Goal: Task Accomplishment & Management: Complete application form

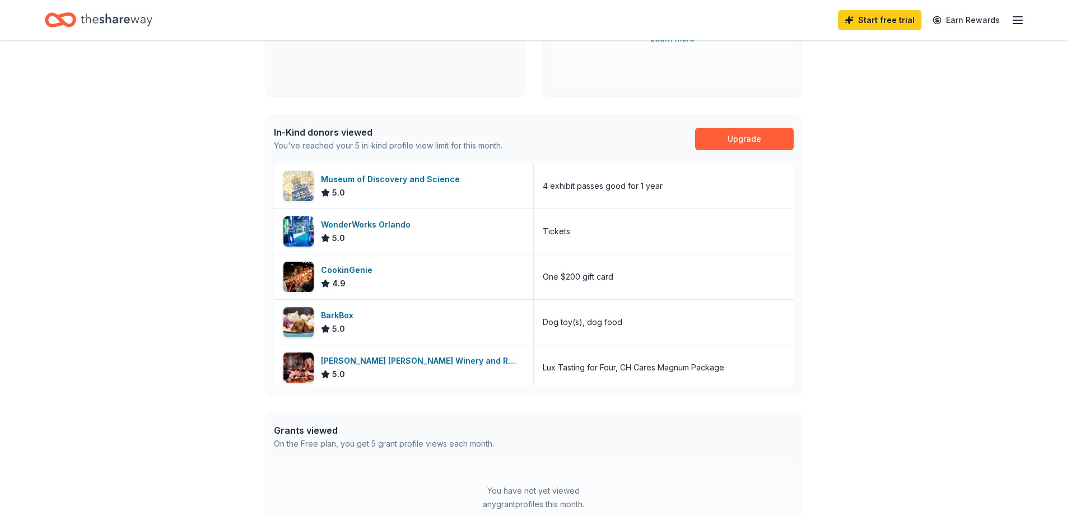
scroll to position [226, 0]
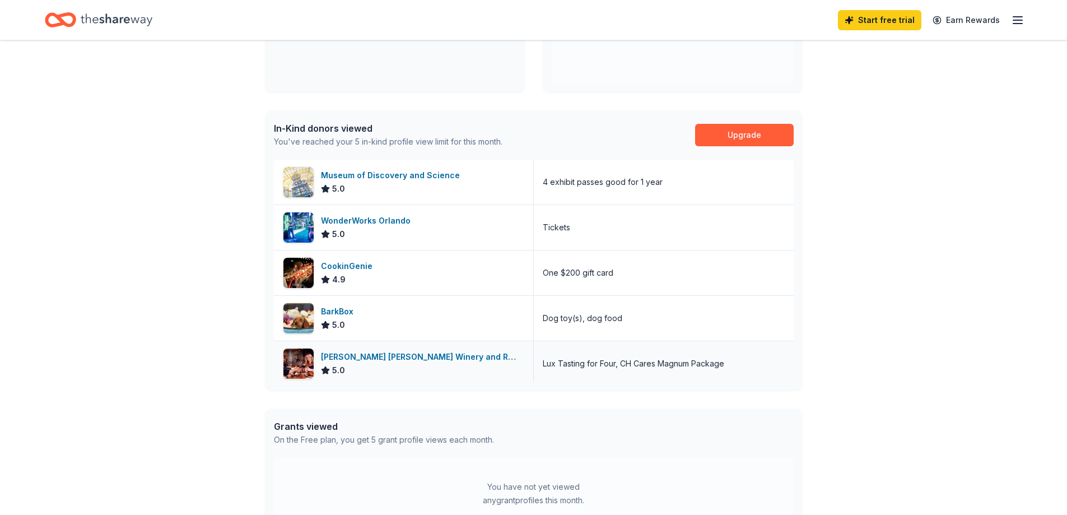
click at [401, 353] on div "[PERSON_NAME] [PERSON_NAME] Winery and Restaurants" at bounding box center [422, 356] width 203 height 13
click at [297, 312] on img at bounding box center [298, 318] width 30 height 30
click at [295, 268] on img at bounding box center [298, 273] width 30 height 30
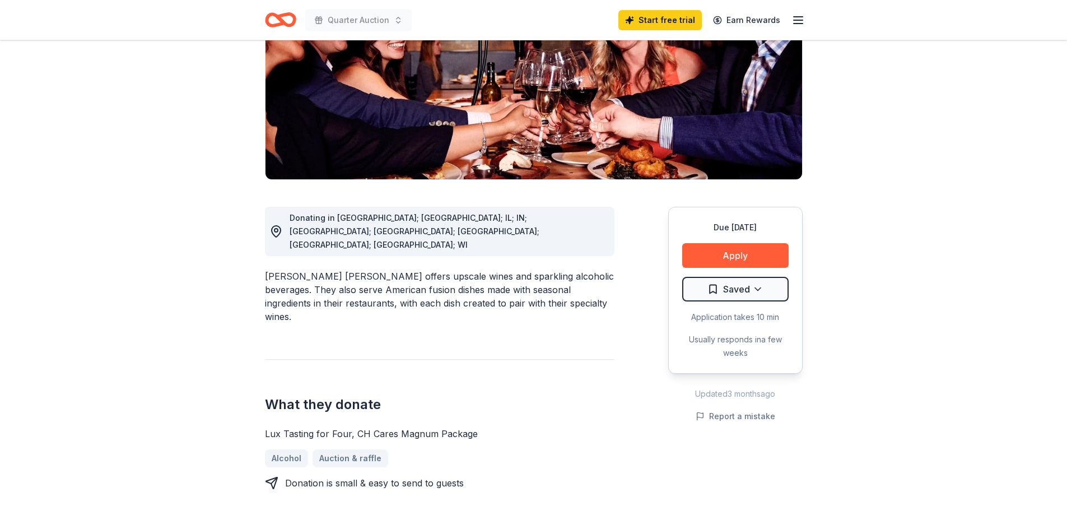
scroll to position [214, 0]
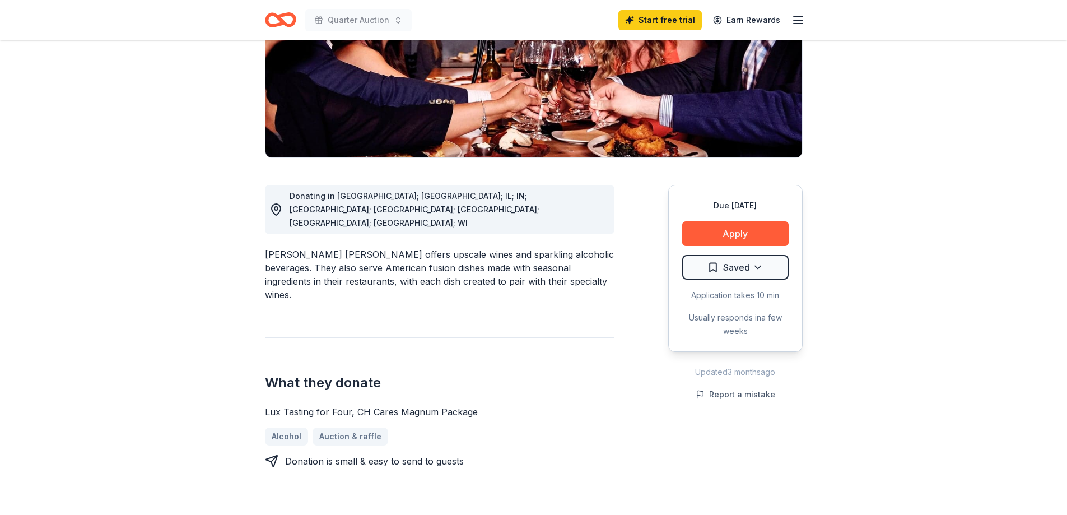
click at [734, 387] on button "Report a mistake" at bounding box center [735, 393] width 80 height 13
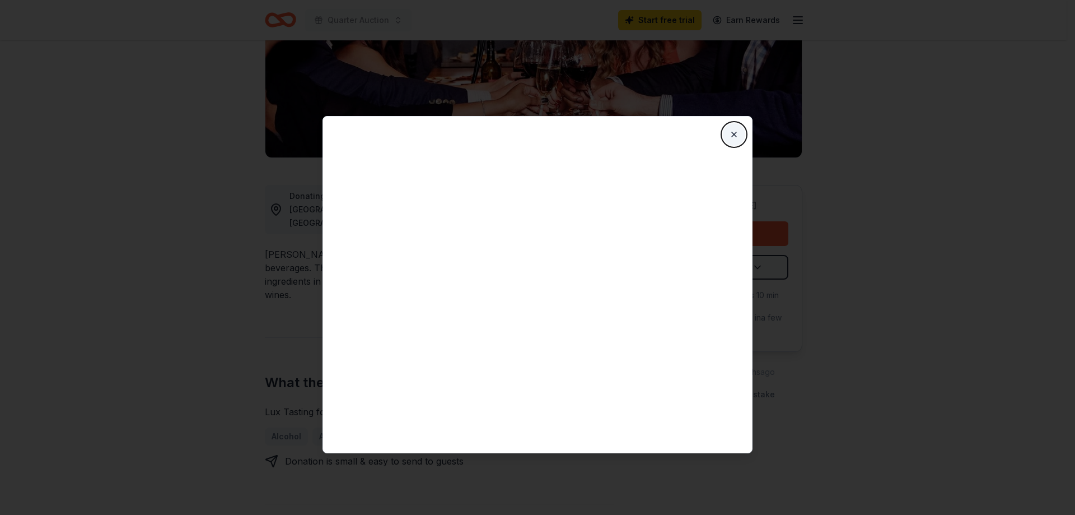
click at [731, 133] on button "Close" at bounding box center [734, 134] width 22 height 22
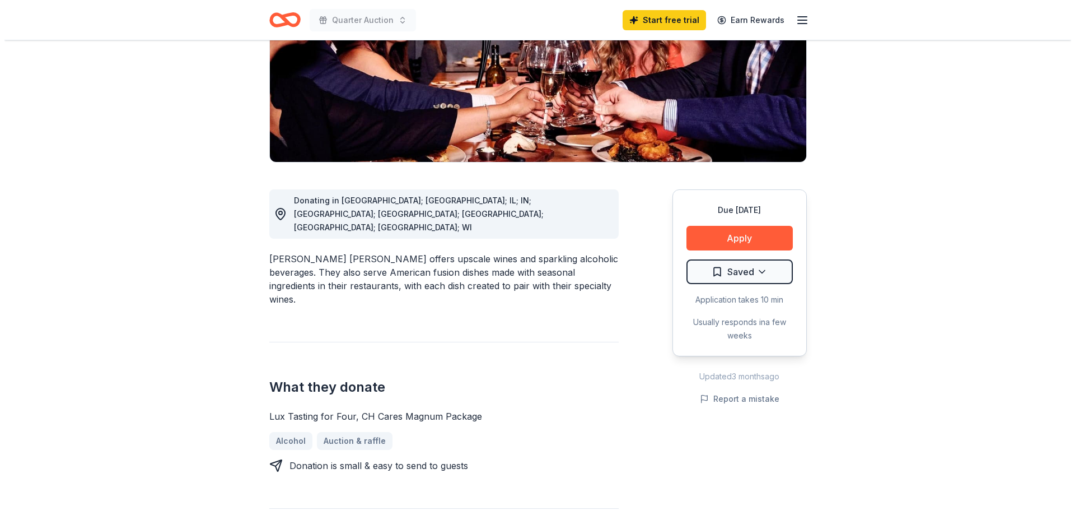
scroll to position [218, 0]
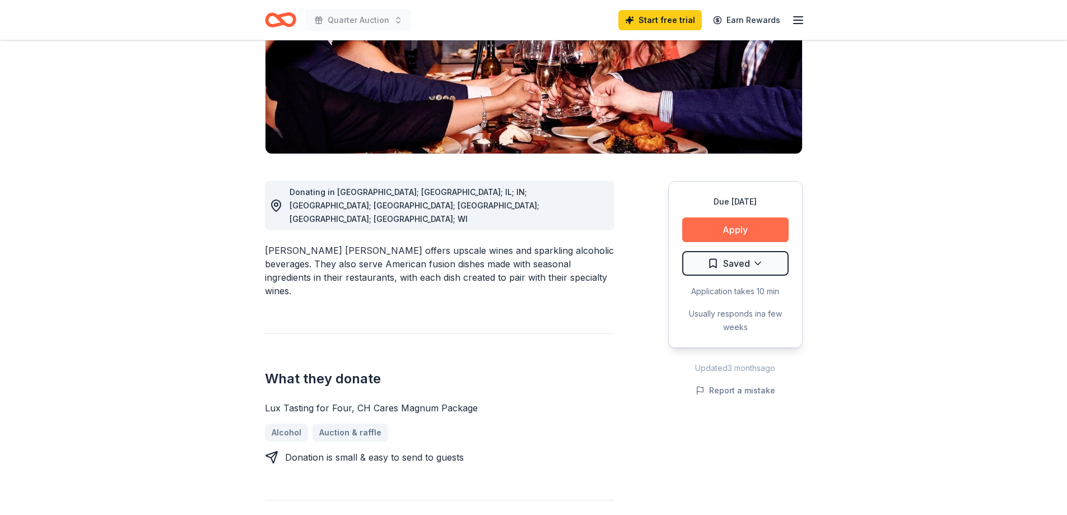
click at [740, 217] on button "Apply" at bounding box center [735, 229] width 106 height 25
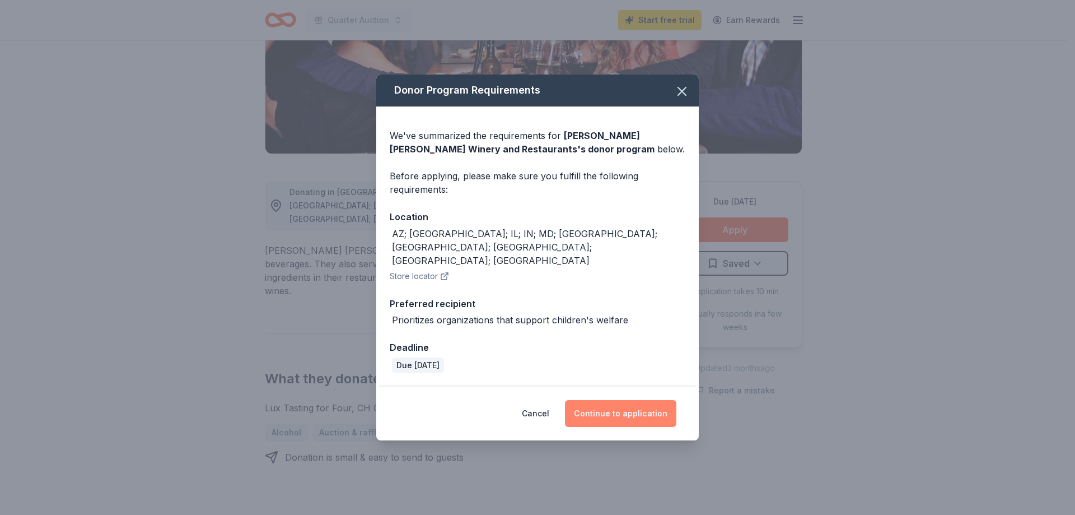
click at [609, 400] on button "Continue to application" at bounding box center [620, 413] width 111 height 27
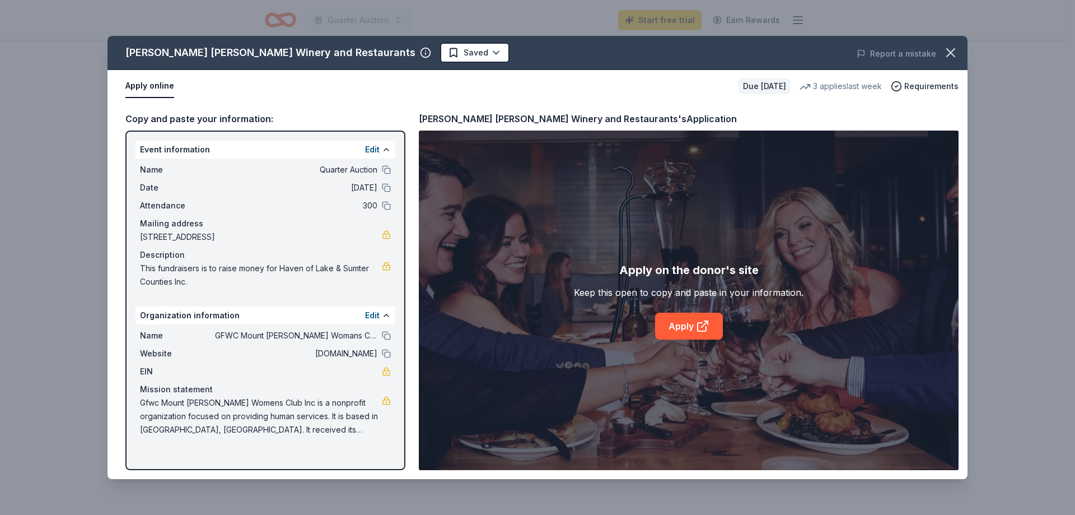
click at [385, 310] on div "Edit" at bounding box center [378, 315] width 26 height 13
click at [371, 312] on button "Edit" at bounding box center [372, 315] width 15 height 13
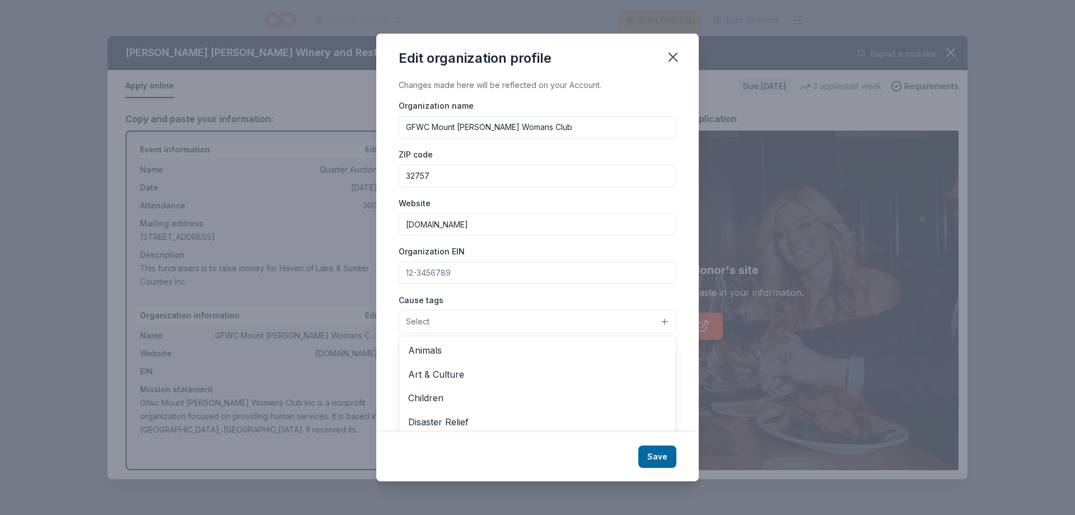
click at [656, 318] on button "Select" at bounding box center [538, 322] width 278 height 24
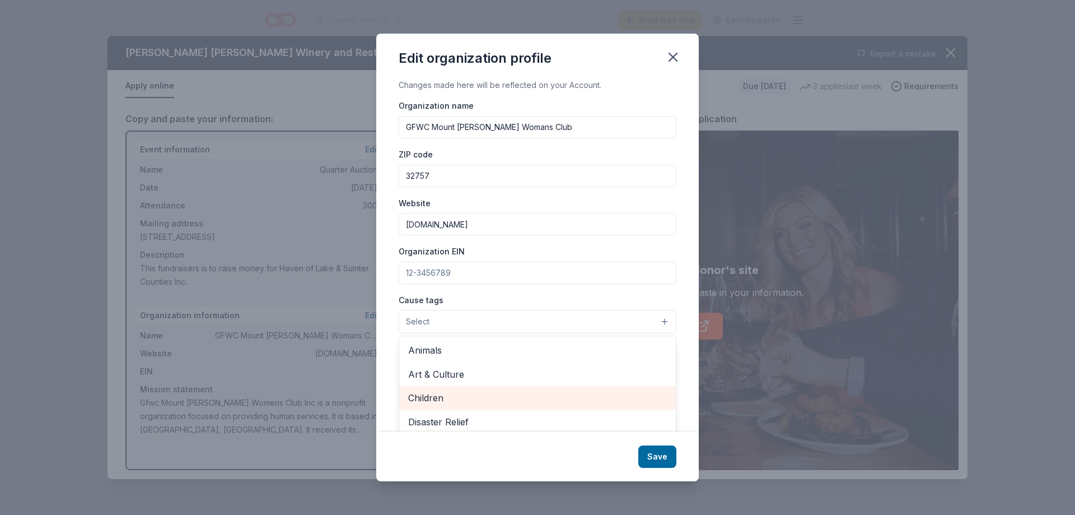
click at [429, 396] on span "Children" at bounding box center [537, 397] width 259 height 15
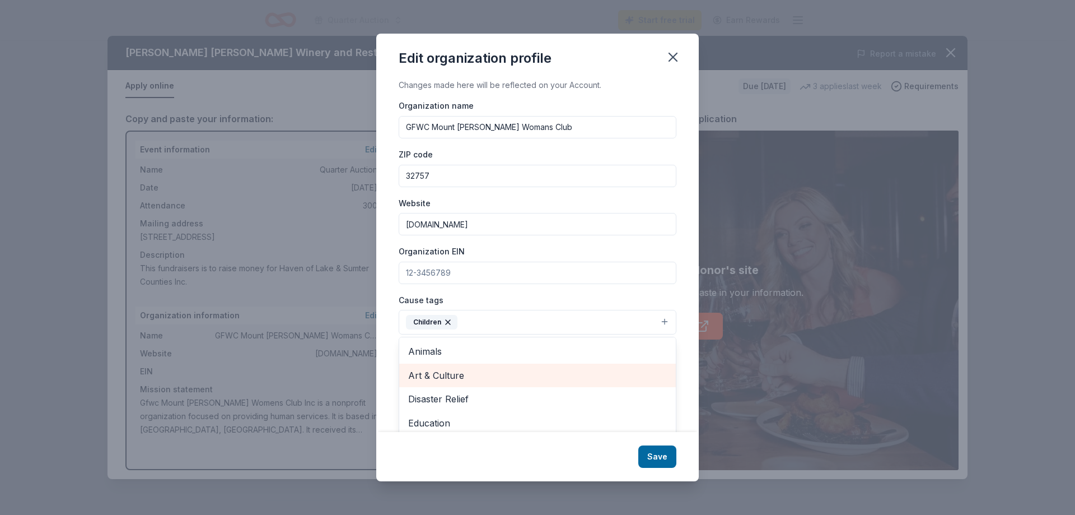
click at [442, 368] on span "Art & Culture" at bounding box center [537, 375] width 259 height 15
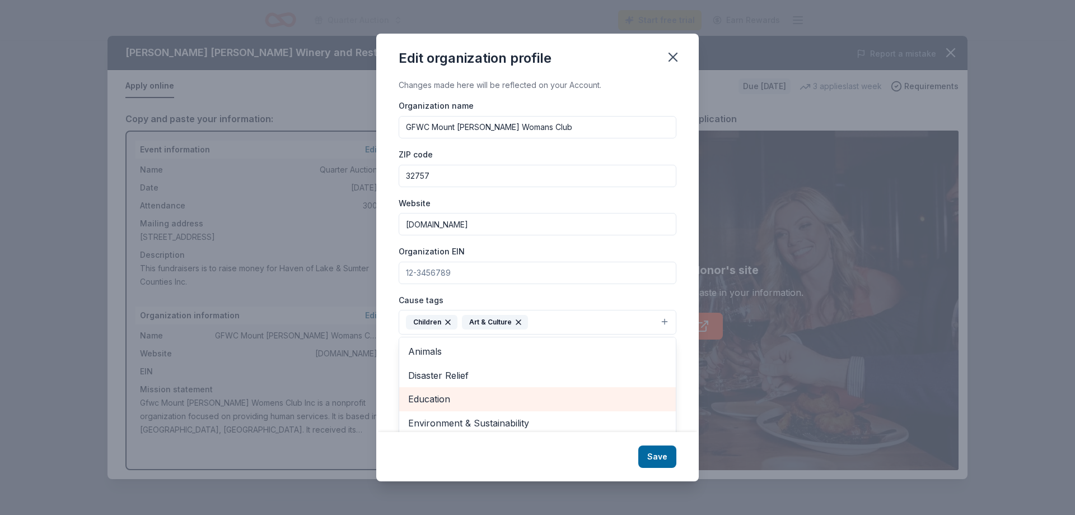
click at [441, 398] on span "Education" at bounding box center [537, 398] width 259 height 15
click at [442, 397] on span "Environment & Sustainability" at bounding box center [537, 398] width 259 height 15
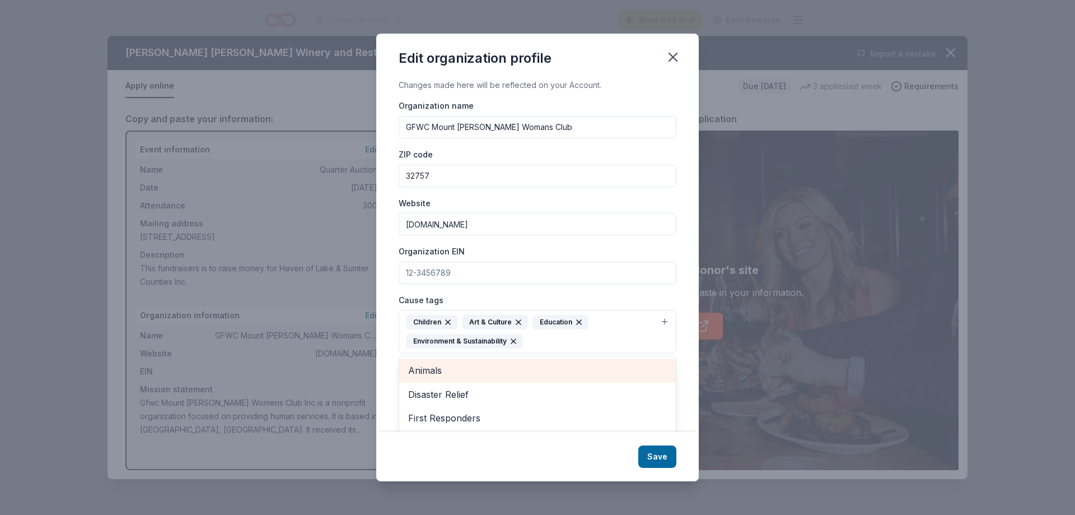
click at [428, 368] on span "Animals" at bounding box center [537, 370] width 259 height 15
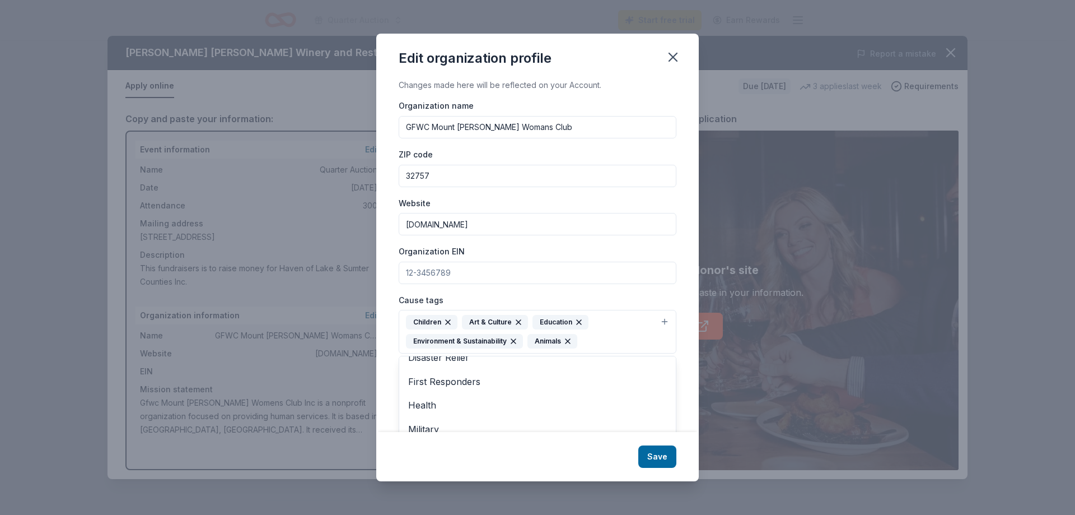
scroll to position [22, 0]
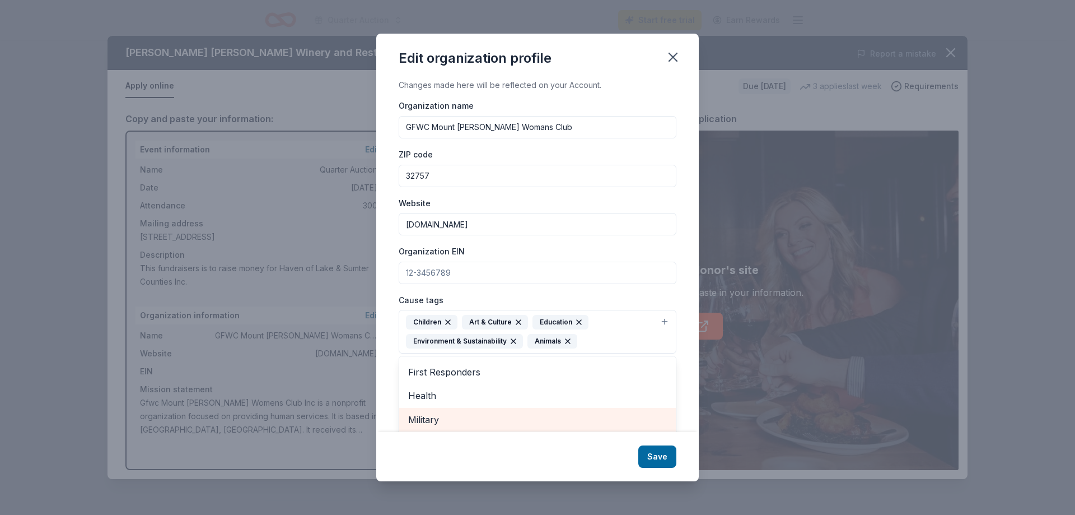
click at [427, 418] on span "Military" at bounding box center [537, 419] width 259 height 15
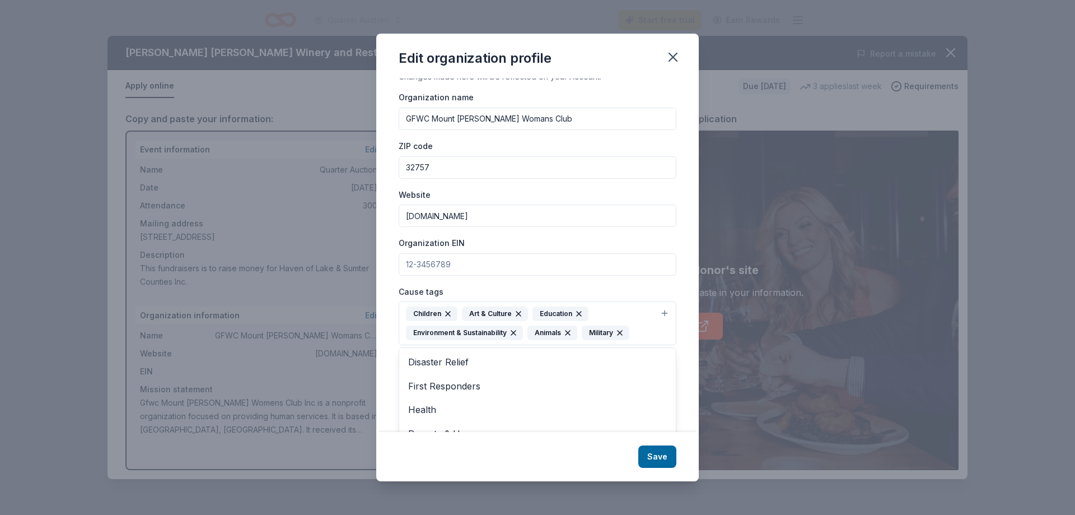
scroll to position [13, 0]
click at [670, 430] on div "Changes made here will be reflected on your Account. Organization name GFWC Mou…" at bounding box center [537, 254] width 323 height 353
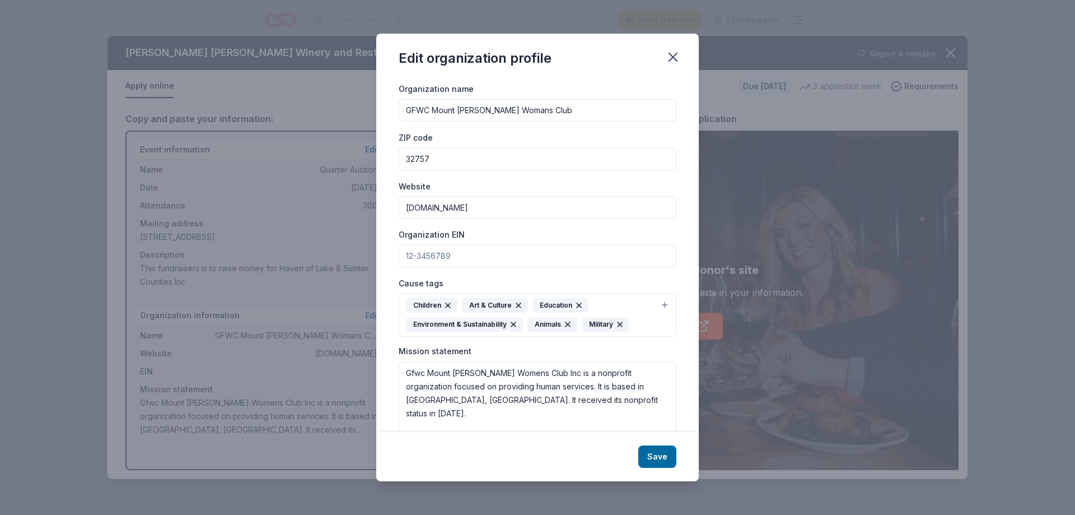
scroll to position [16, 0]
click at [653, 301] on button "Children Art & Culture Education Environment & Sustainability Animals Military" at bounding box center [538, 315] width 278 height 44
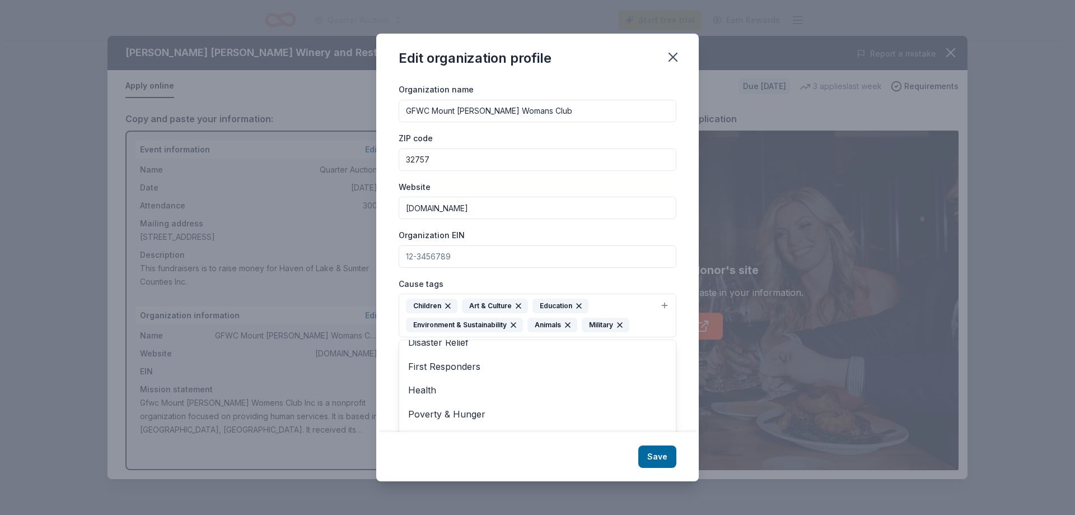
scroll to position [13, 0]
click at [429, 408] on span "Poverty & Hunger" at bounding box center [537, 412] width 259 height 15
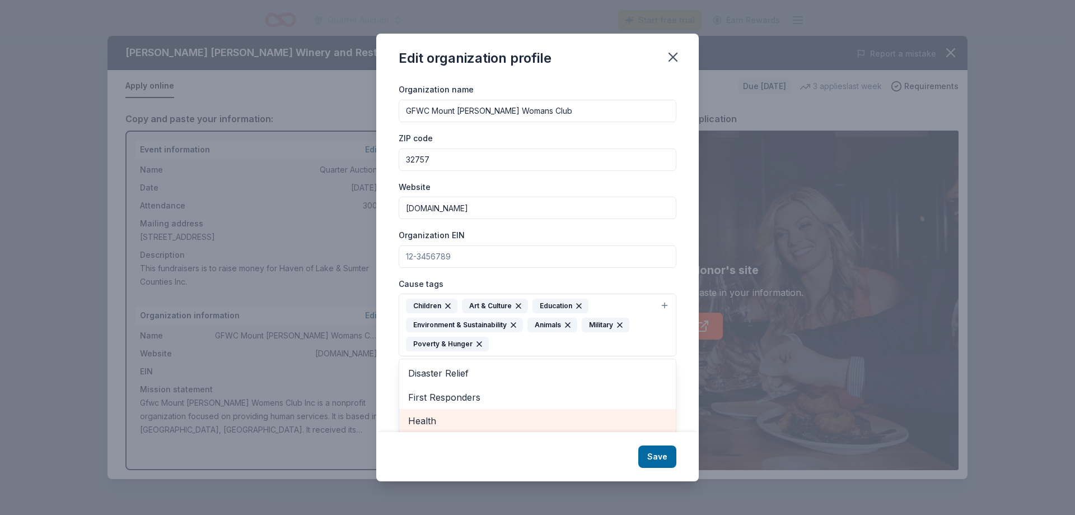
scroll to position [17, 0]
click at [423, 417] on span "Health" at bounding box center [537, 419] width 259 height 15
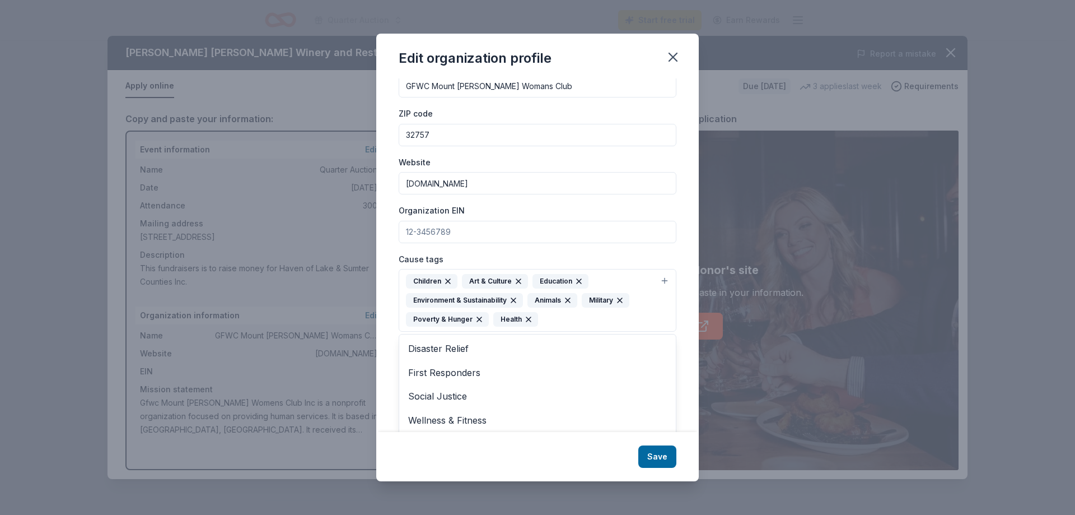
scroll to position [60, 0]
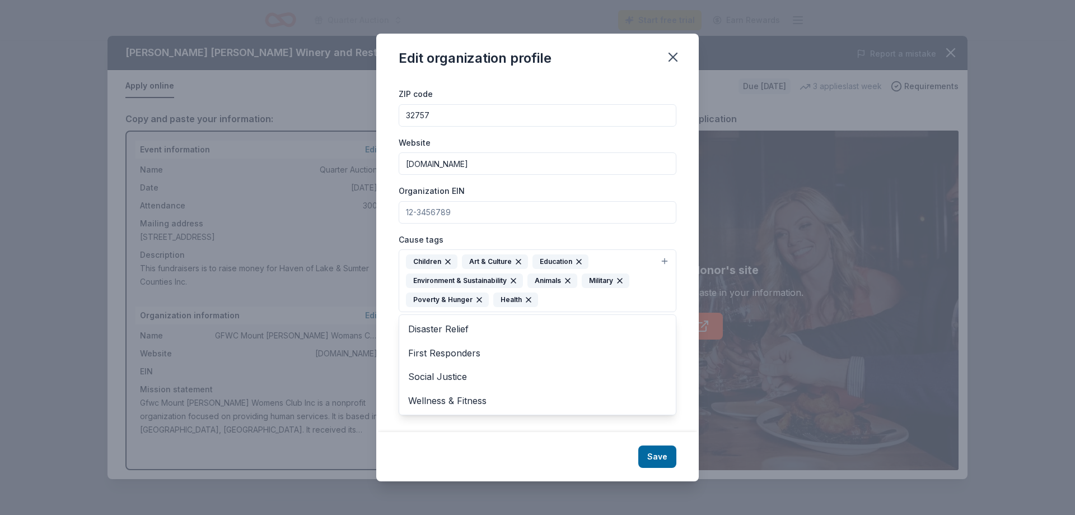
click at [661, 453] on div "Edit organization profile Changes made here will be reflected on your Account. …" at bounding box center [537, 257] width 323 height 447
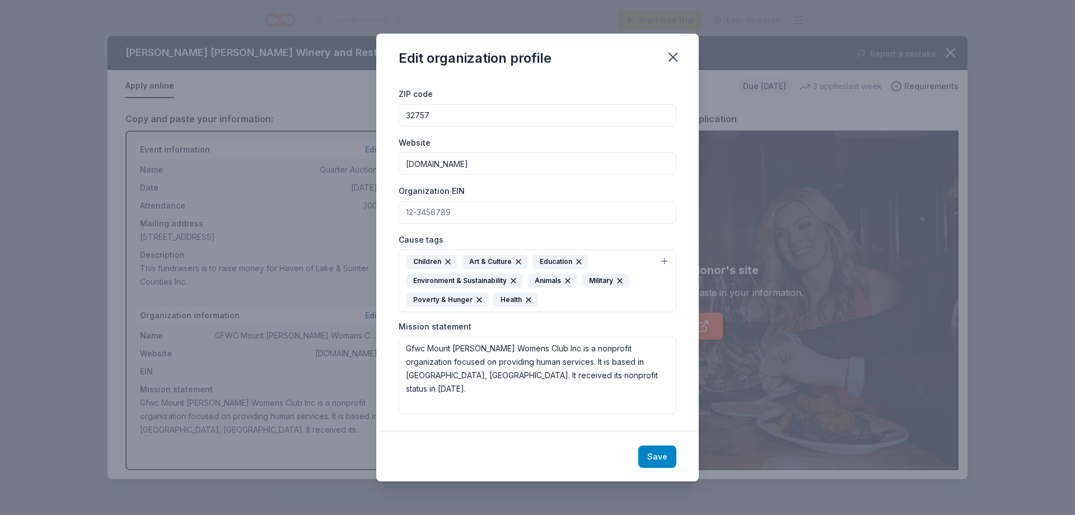
click at [660, 456] on button "Save" at bounding box center [657, 456] width 38 height 22
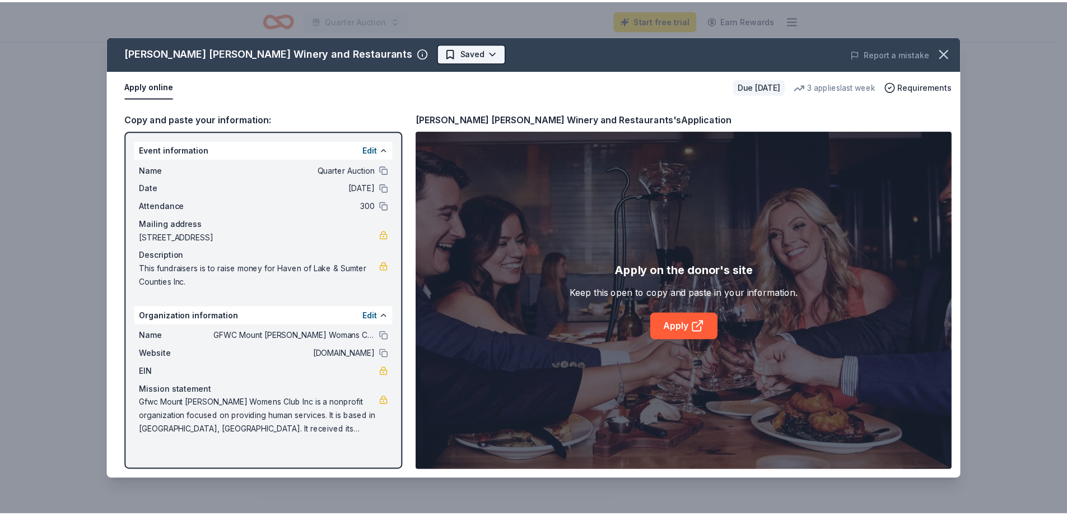
scroll to position [0, 0]
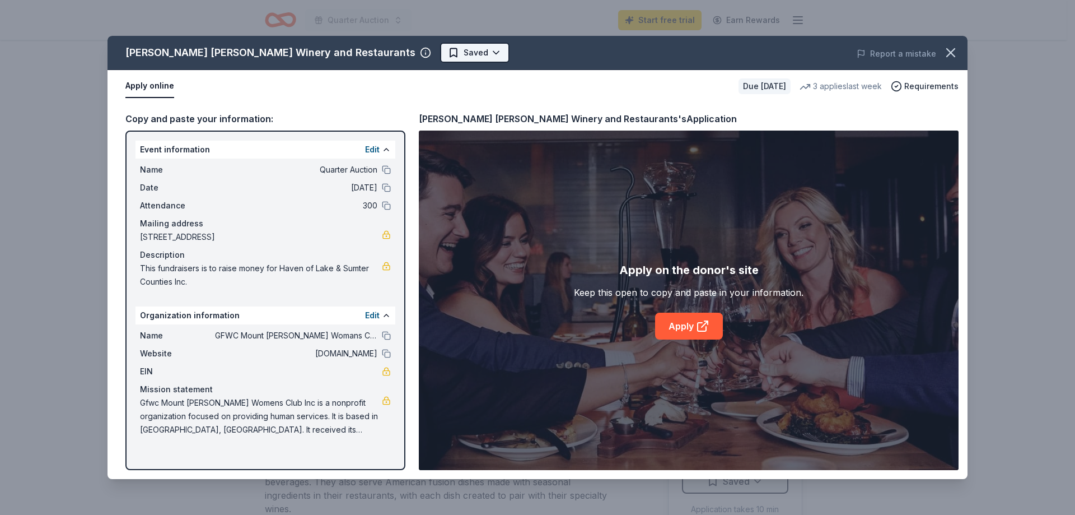
click at [378, 52] on html "Quarter Auction Start free trial Earn Rewards Due in 116 days Share Cooper's Ha…" at bounding box center [537, 257] width 1075 height 515
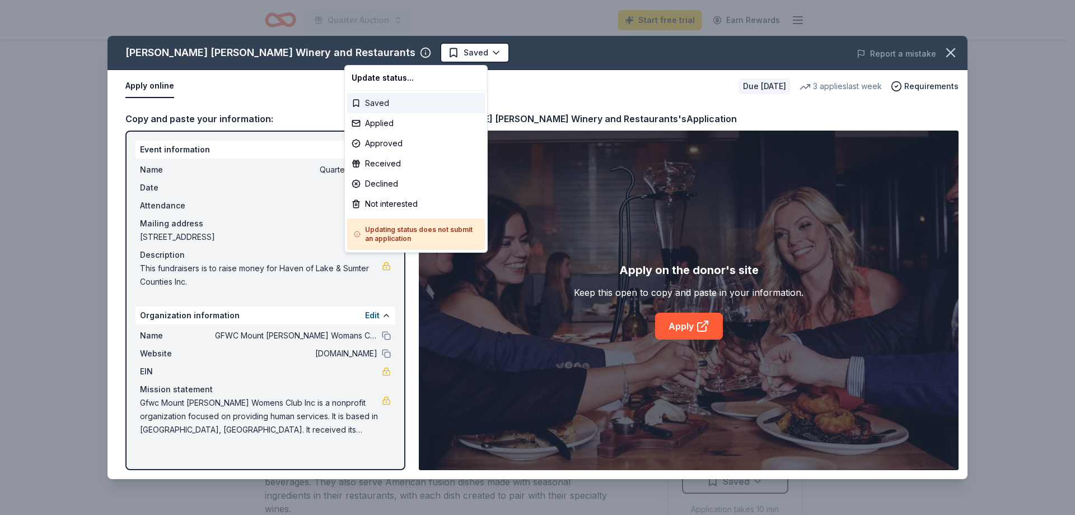
click at [400, 97] on div "Saved" at bounding box center [416, 103] width 138 height 20
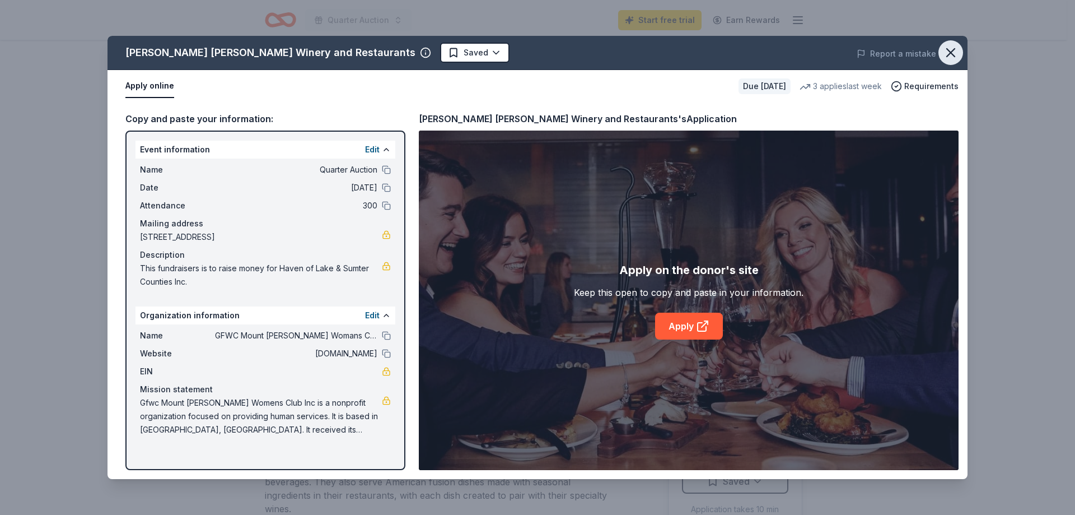
click at [950, 50] on icon "button" at bounding box center [951, 53] width 16 height 16
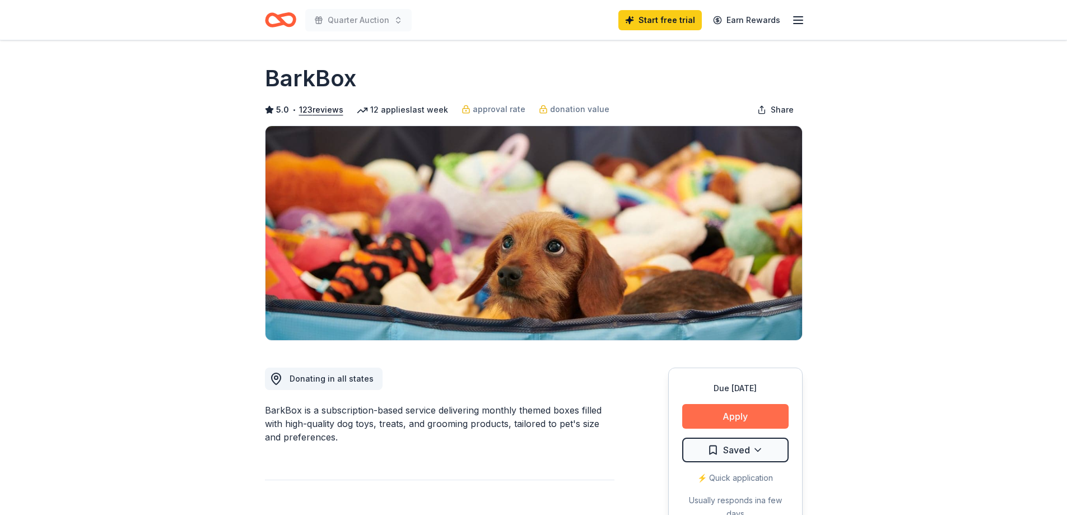
click at [740, 412] on button "Apply" at bounding box center [735, 416] width 106 height 25
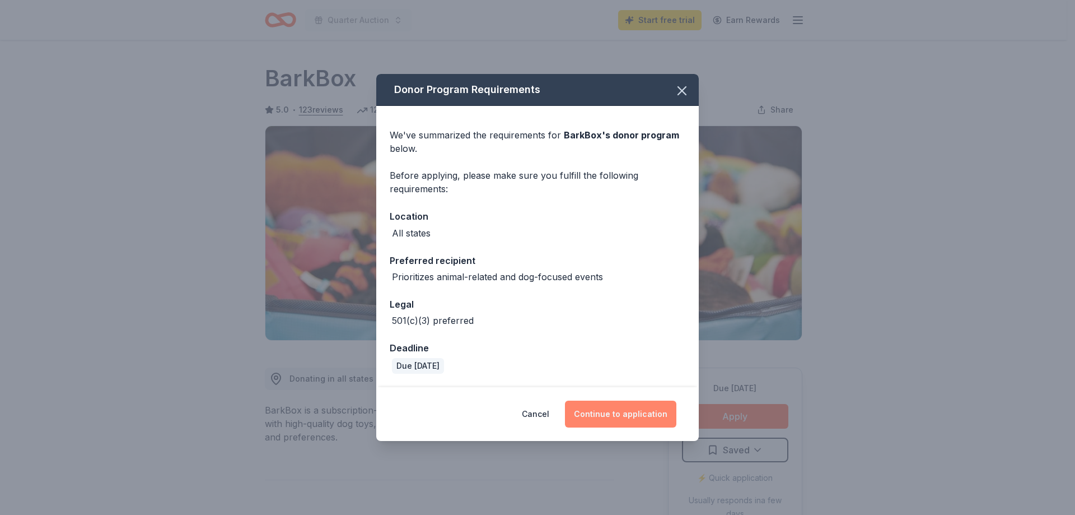
click at [625, 410] on button "Continue to application" at bounding box center [620, 413] width 111 height 27
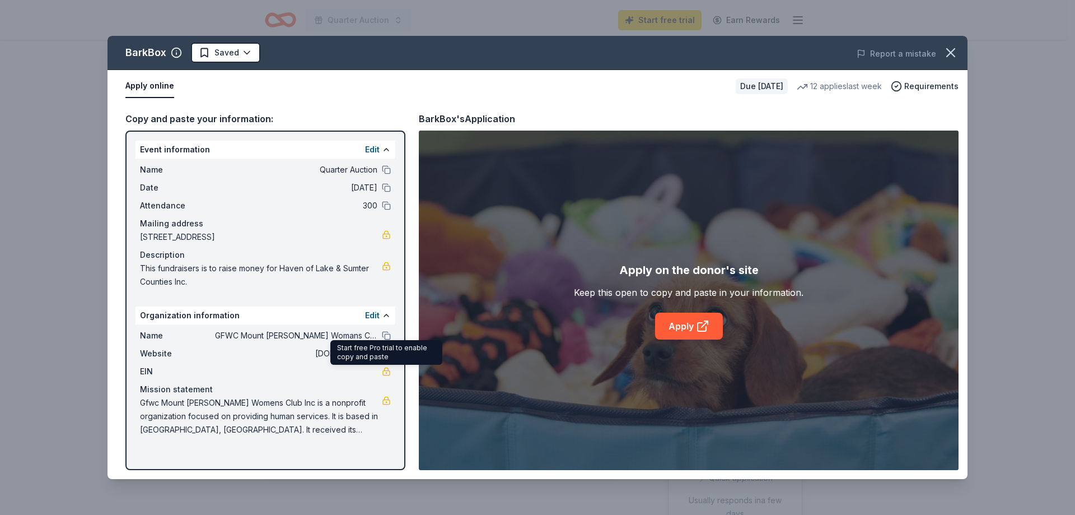
click at [387, 369] on link at bounding box center [386, 371] width 9 height 9
click at [143, 82] on button "Apply online" at bounding box center [149, 86] width 49 height 24
click at [687, 326] on link "Apply" at bounding box center [689, 325] width 68 height 27
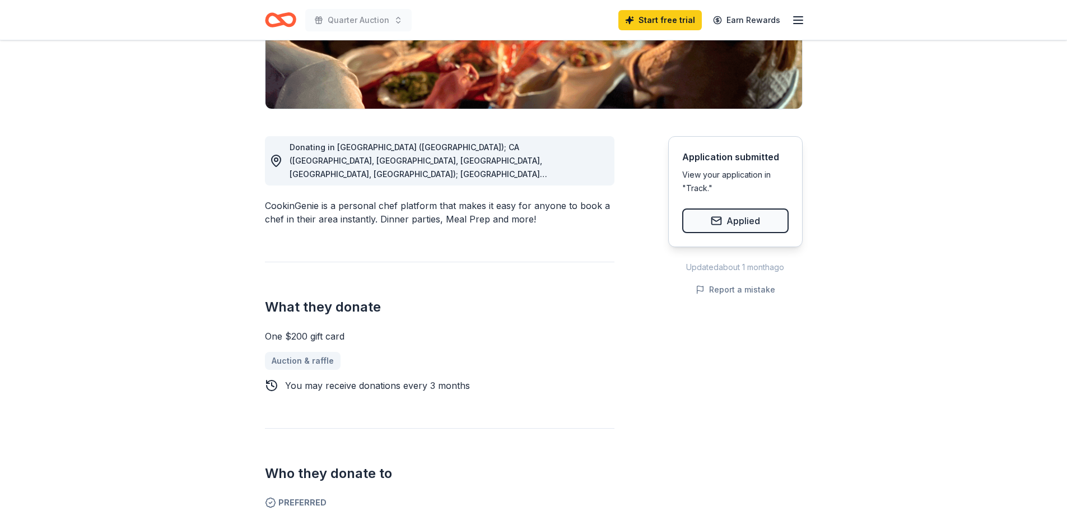
scroll to position [201, 0]
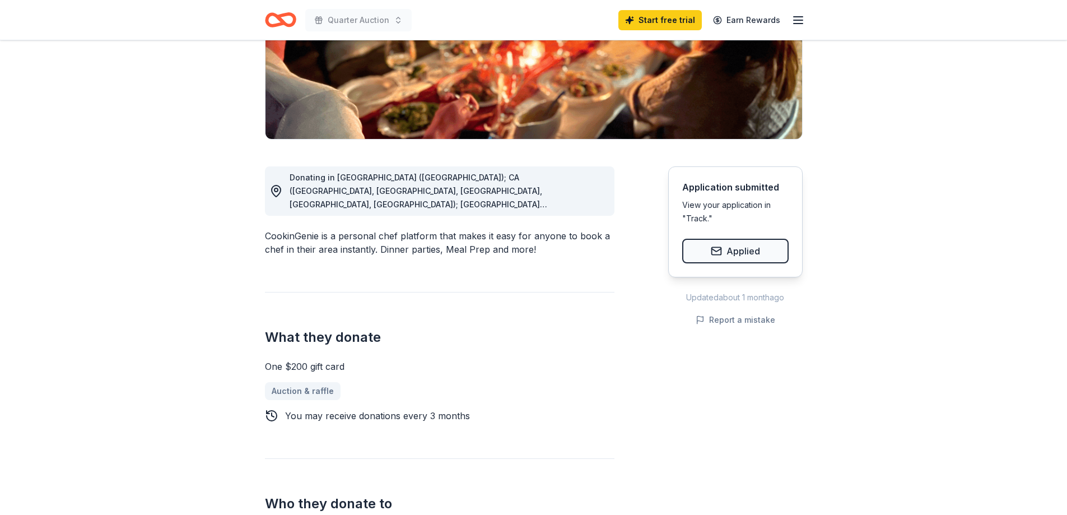
click at [698, 218] on div "View your application in "Track."" at bounding box center [735, 211] width 106 height 27
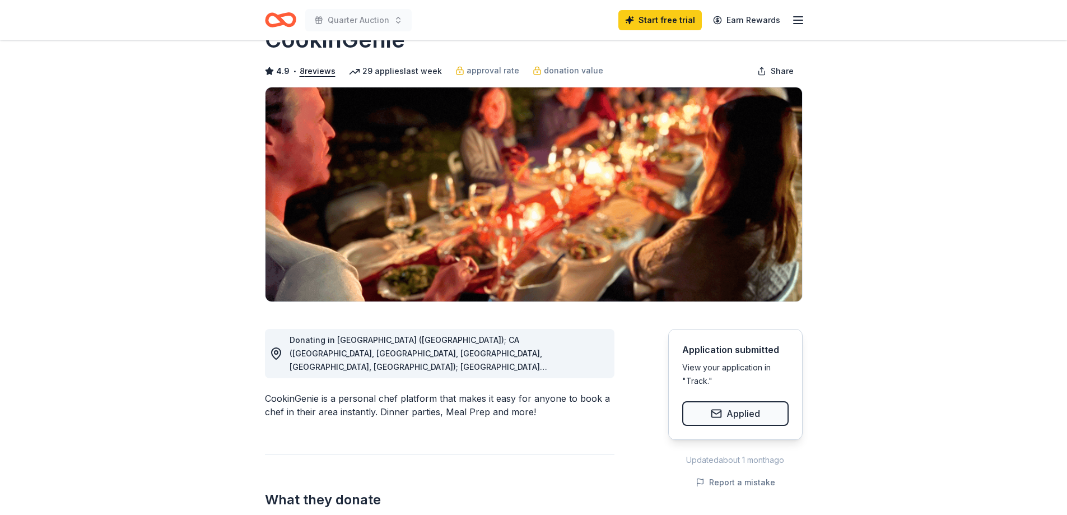
scroll to position [0, 0]
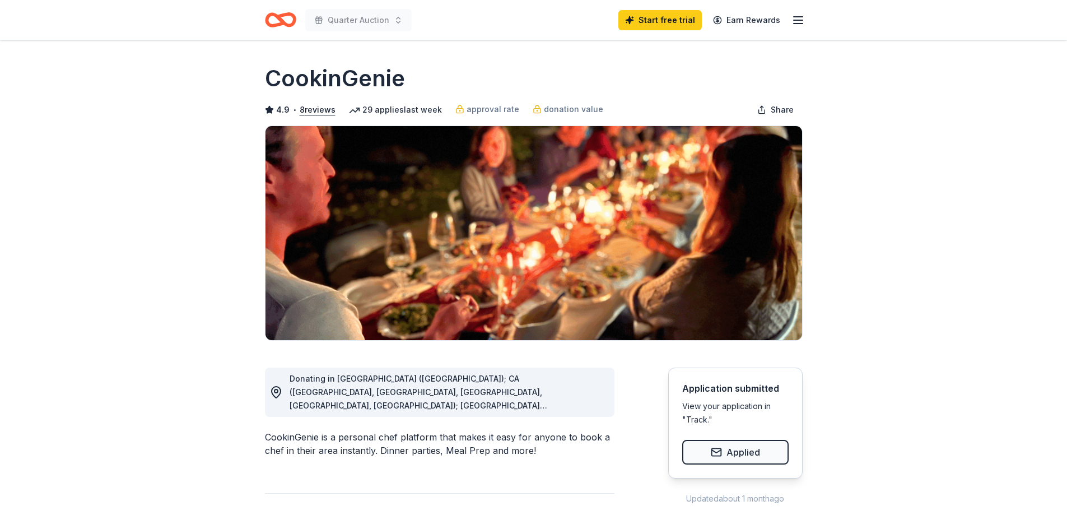
click at [285, 18] on icon "Home" at bounding box center [280, 20] width 31 height 26
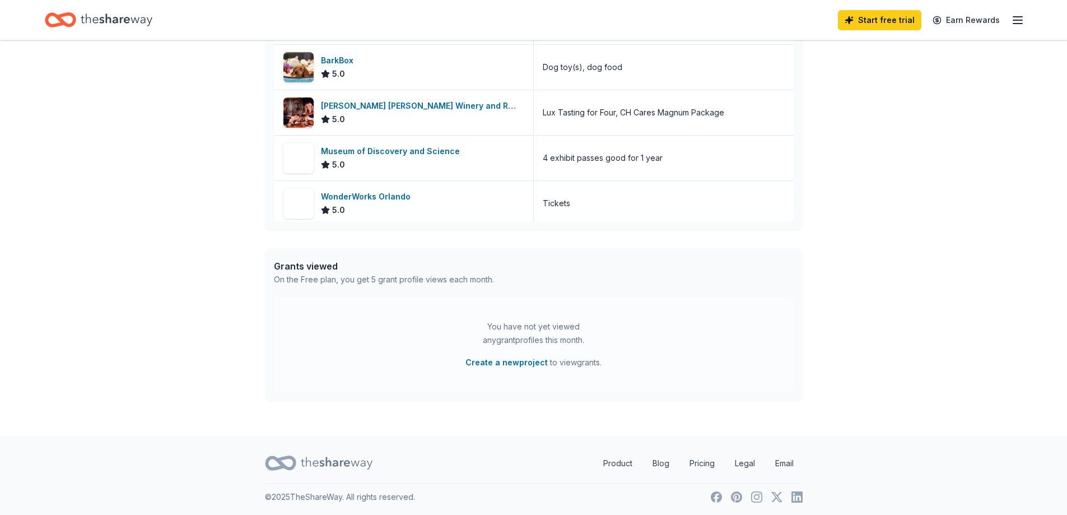
scroll to position [388, 0]
drag, startPoint x: 1075, startPoint y: 323, endPoint x: 1066, endPoint y: 447, distance: 125.1
click at [1066, 447] on footer "Product Blog Pricing Legal Email © 2025 TheShareWay. All rights reserved." at bounding box center [533, 474] width 1067 height 81
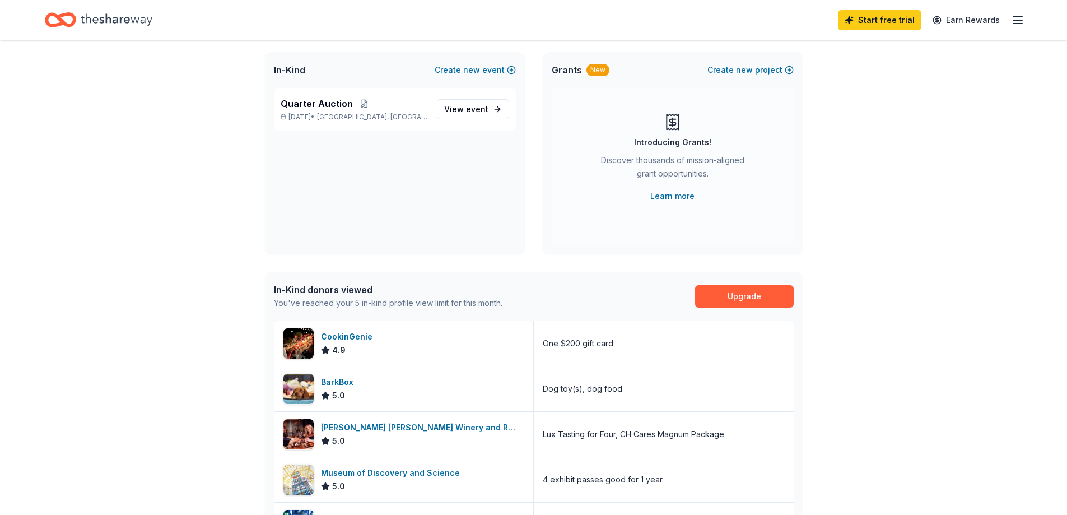
scroll to position [0, 0]
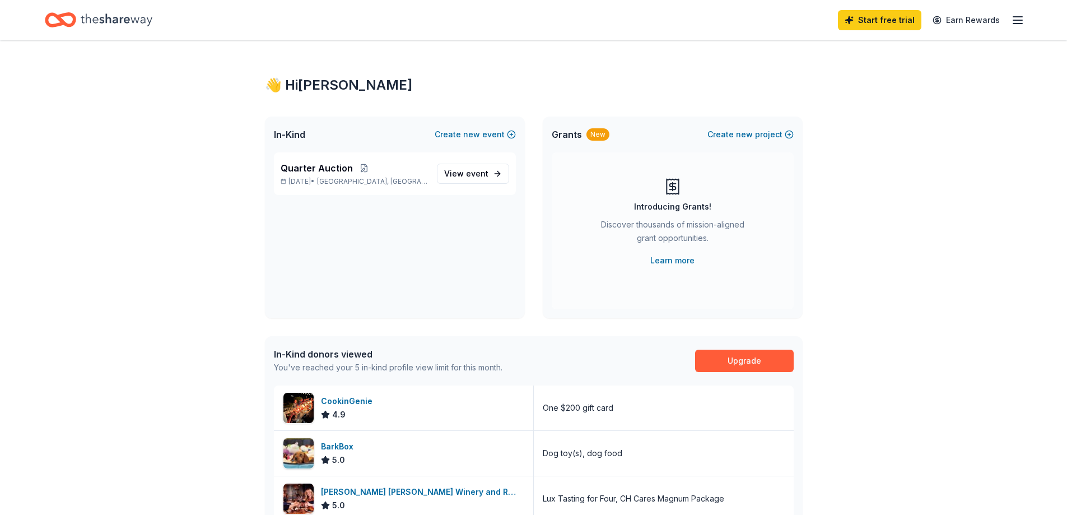
click at [1033, 43] on div "👋 Hi [PERSON_NAME] In-Kind Create new event Quarter Auction [DATE] • [GEOGRAPHI…" at bounding box center [533, 431] width 1067 height 782
click at [1018, 18] on icon "button" at bounding box center [1017, 19] width 13 height 13
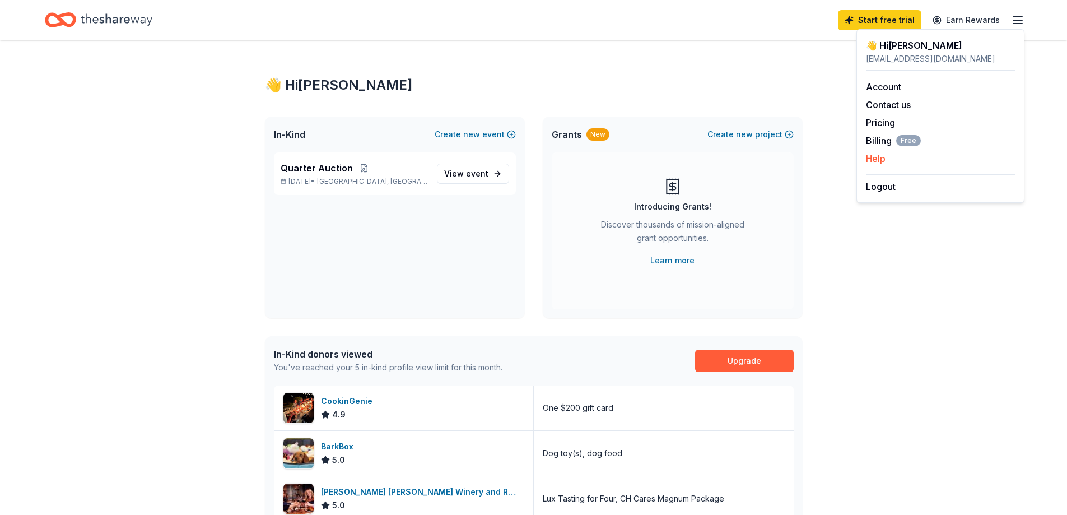
click at [876, 155] on button "Help" at bounding box center [876, 158] width 20 height 13
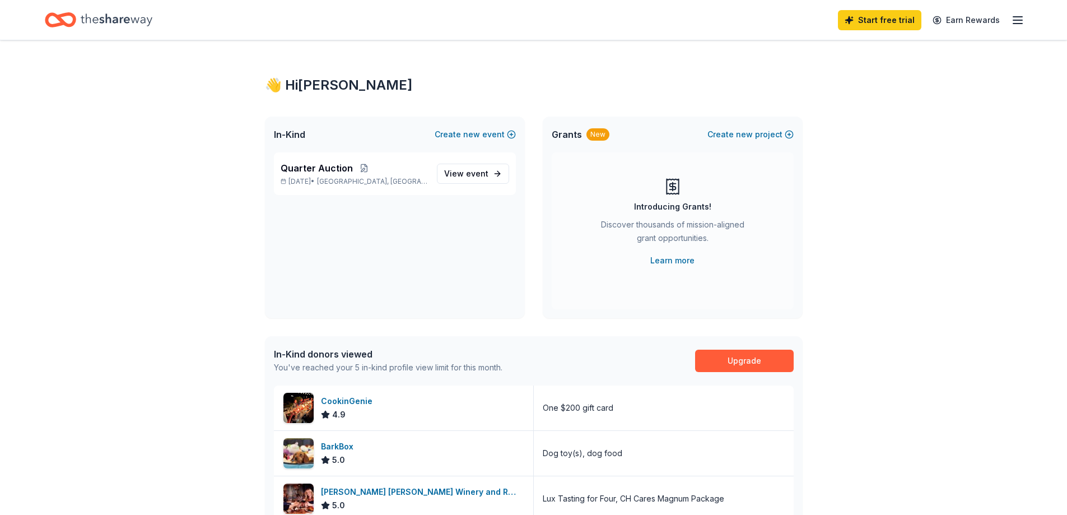
click at [1015, 21] on icon "button" at bounding box center [1017, 19] width 13 height 13
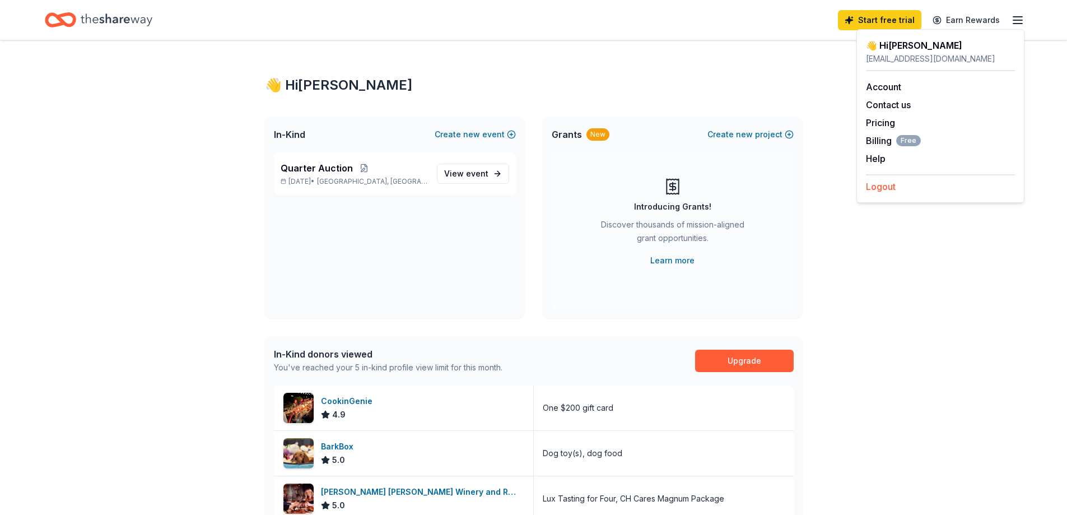
click at [884, 183] on button "Logout" at bounding box center [881, 186] width 30 height 13
